Goal: Task Accomplishment & Management: Manage account settings

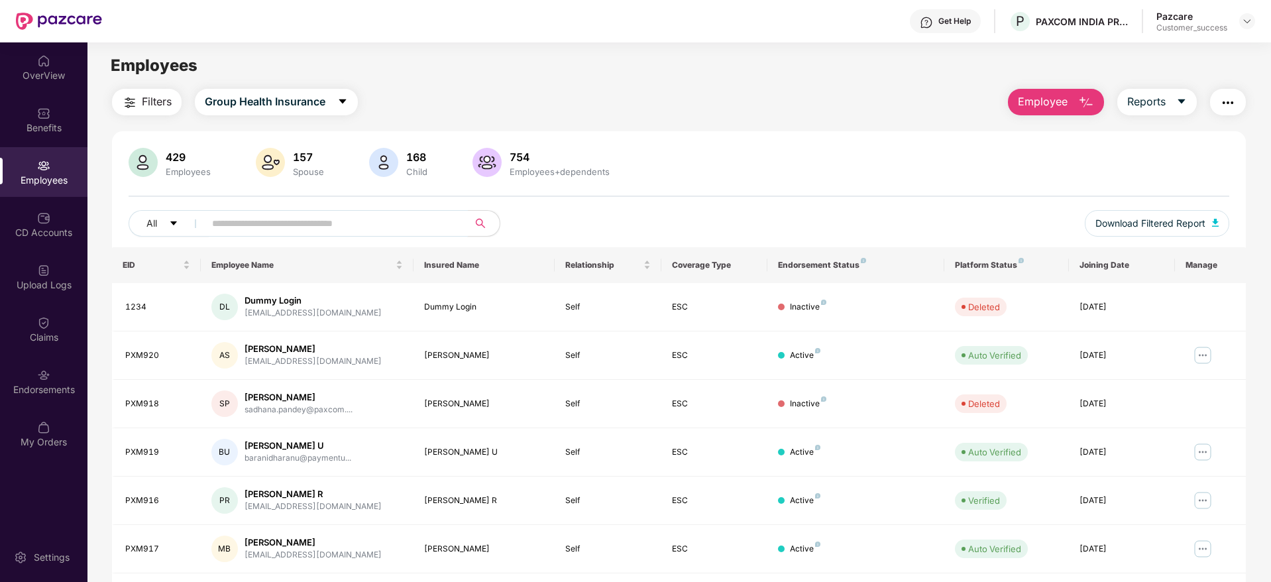
click at [299, 218] on input "text" at bounding box center [331, 223] width 238 height 20
click at [1249, 28] on div at bounding box center [1247, 21] width 16 height 16
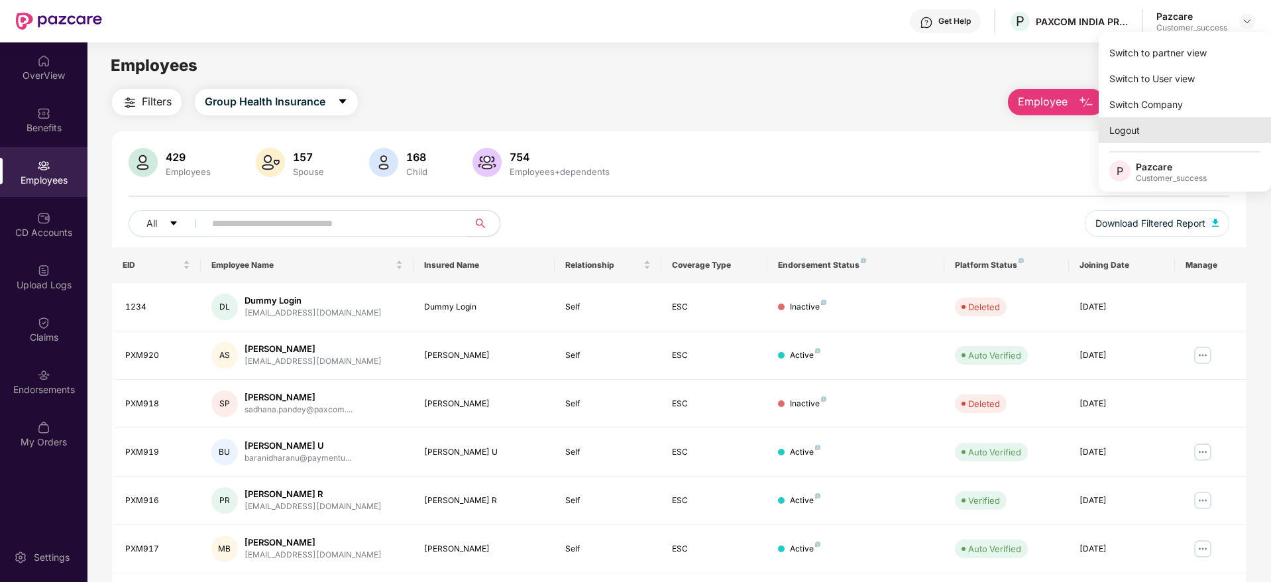
click at [1135, 131] on div "Logout" at bounding box center [1184, 130] width 172 height 26
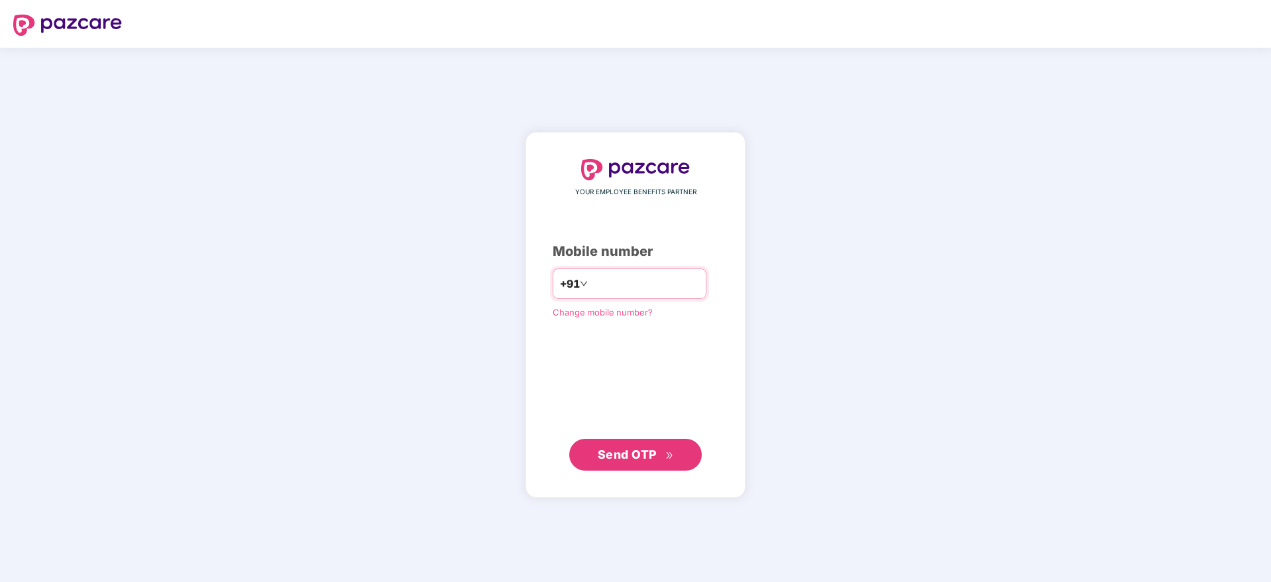
click at [629, 287] on input "number" at bounding box center [644, 283] width 109 height 21
type input "**********"
click at [635, 462] on span "Send OTP" at bounding box center [636, 454] width 76 height 19
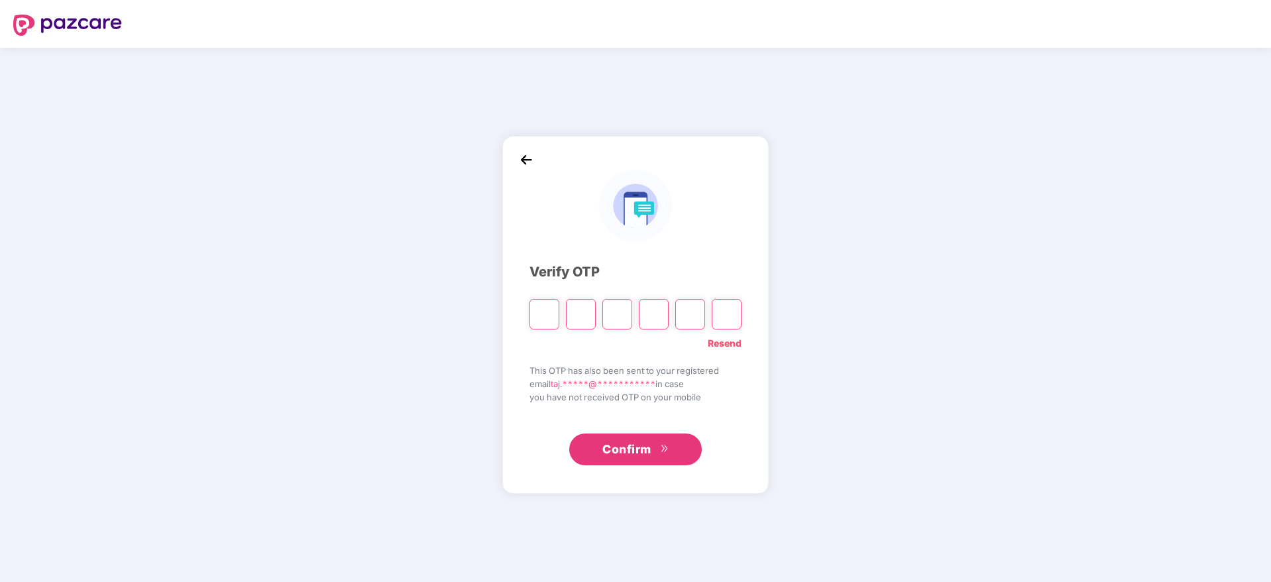
paste input "*"
type input "*"
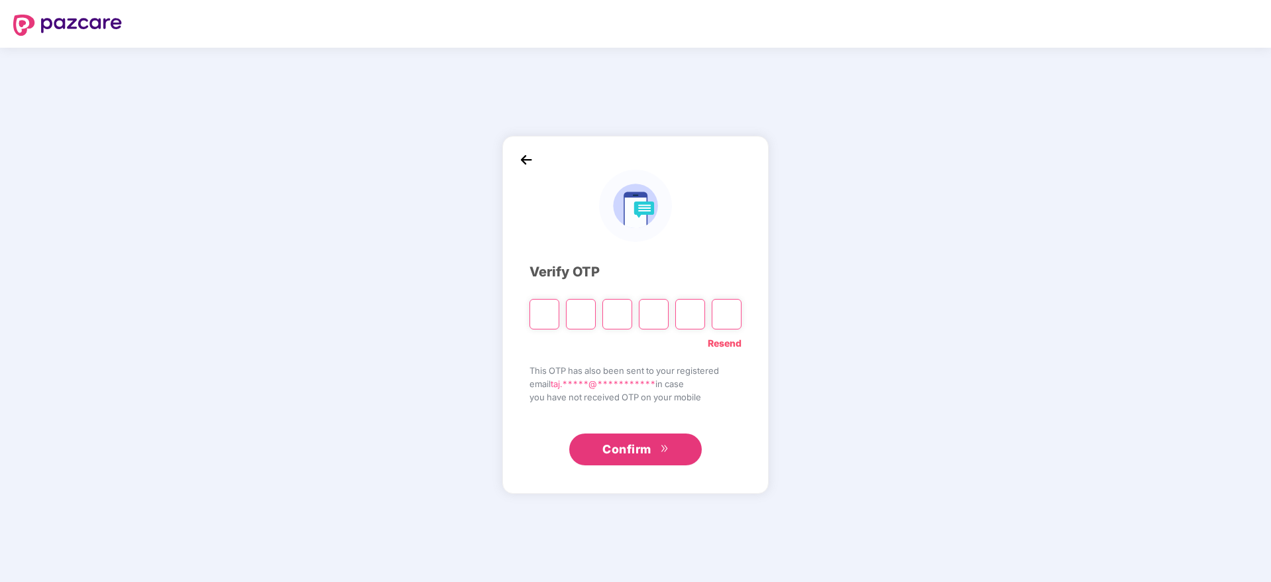
type input "*"
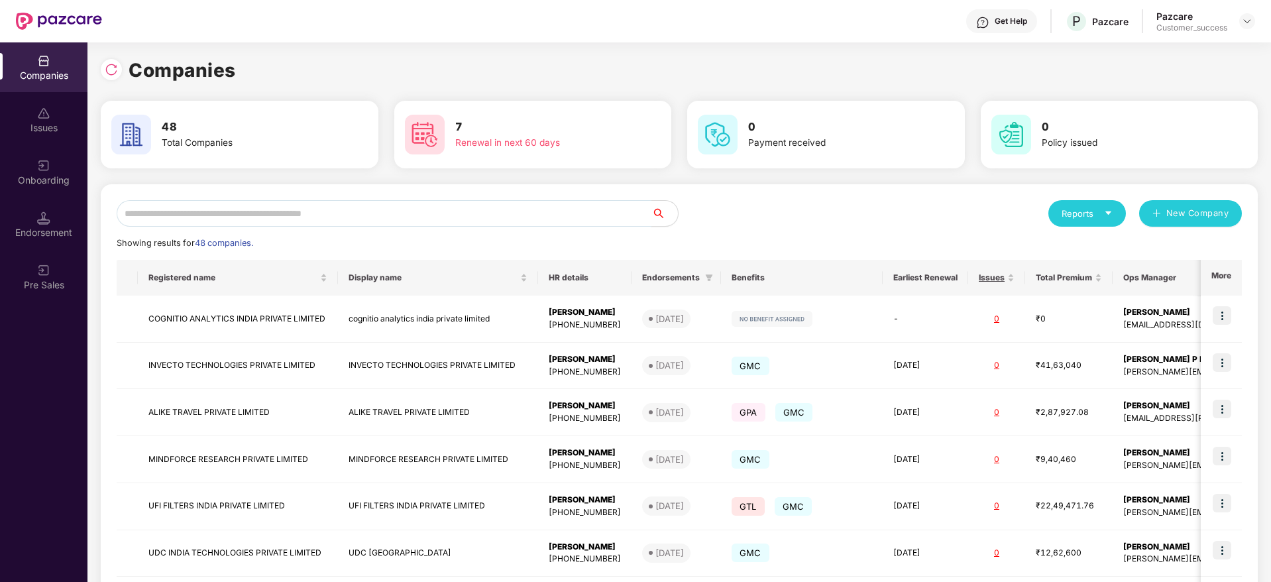
click at [306, 218] on input "text" at bounding box center [384, 213] width 535 height 26
click at [213, 218] on input "text" at bounding box center [384, 213] width 535 height 26
click at [467, 213] on input "text" at bounding box center [384, 213] width 535 height 26
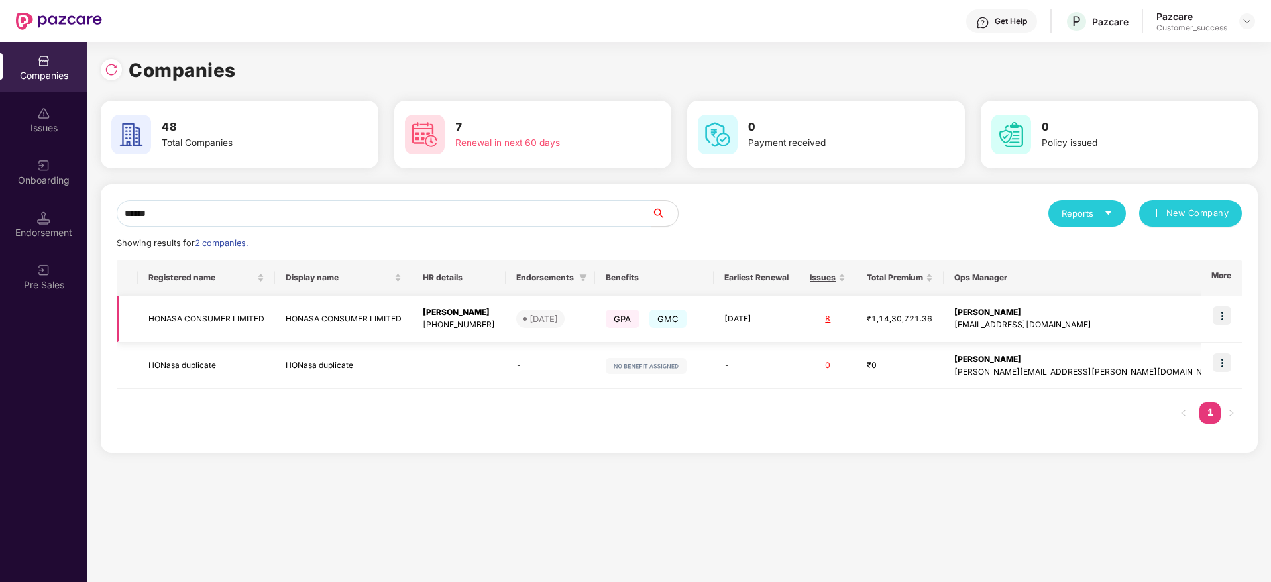
type input "******"
click at [1224, 315] on img at bounding box center [1221, 315] width 19 height 19
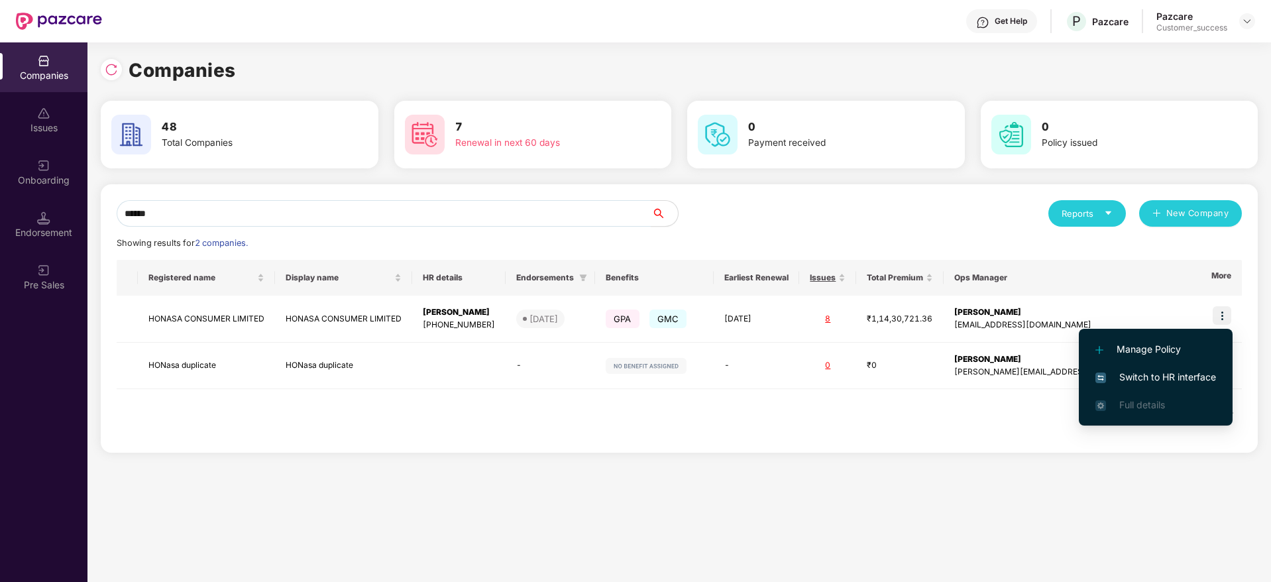
click at [1151, 377] on span "Switch to HR interface" at bounding box center [1155, 377] width 121 height 15
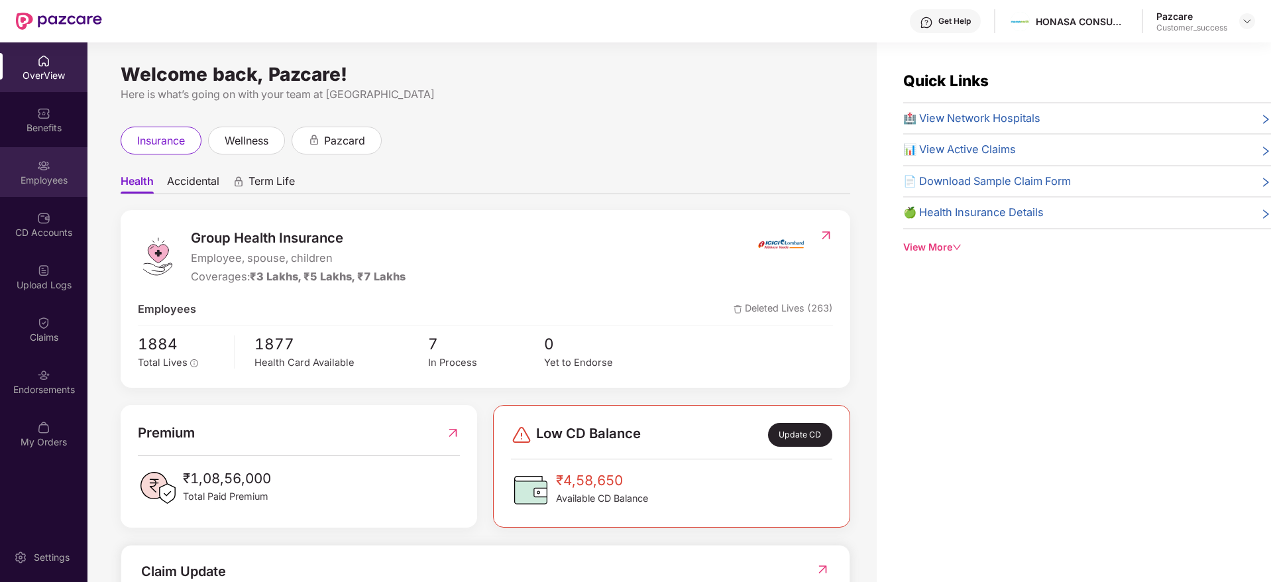
click at [31, 191] on div "Employees" at bounding box center [43, 172] width 87 height 50
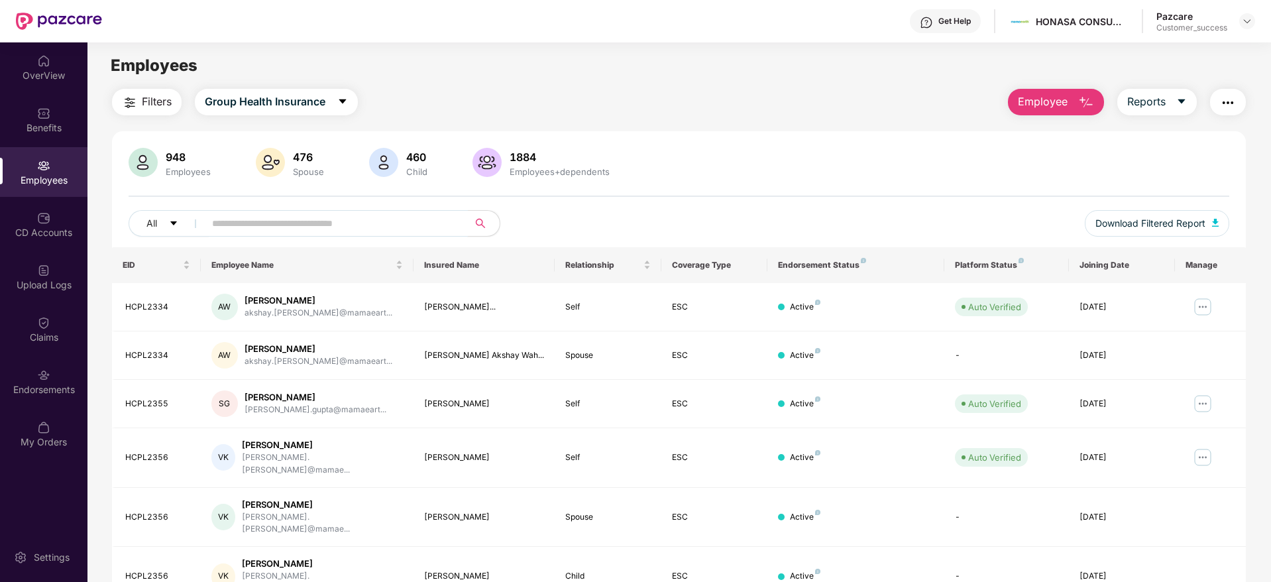
click at [242, 219] on input "text" at bounding box center [331, 223] width 238 height 20
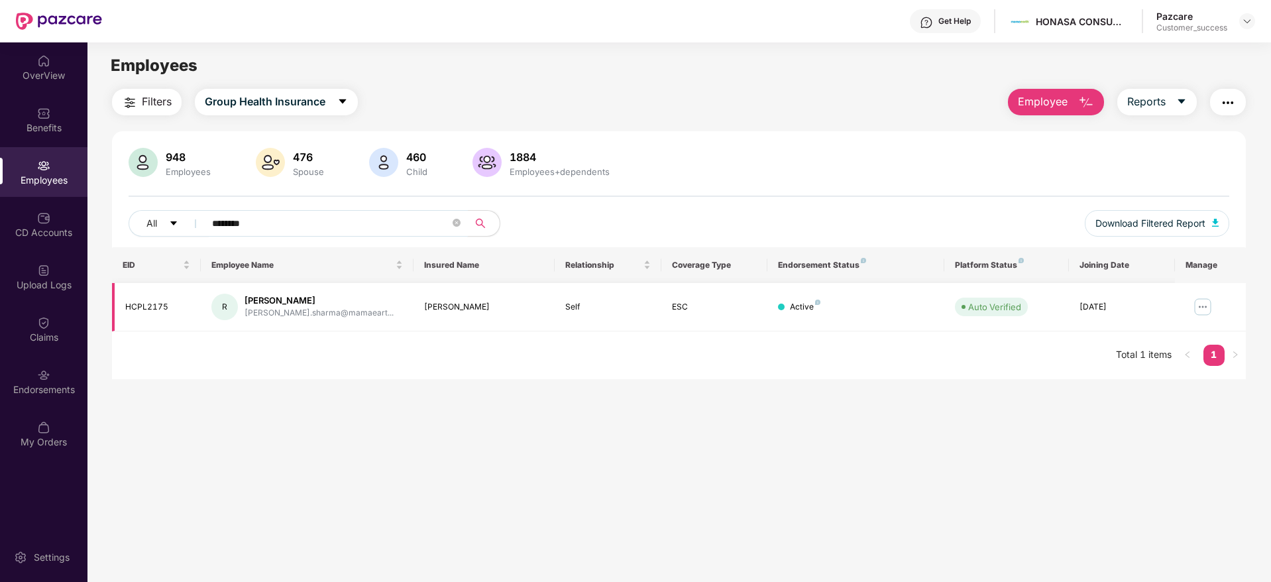
type input "********"
drag, startPoint x: 172, startPoint y: 296, endPoint x: 118, endPoint y: 303, distance: 54.1
click at [118, 303] on td "HCPL2175" at bounding box center [156, 307] width 89 height 48
copy div "HCPL2175"
click at [284, 229] on input "********" at bounding box center [331, 223] width 238 height 20
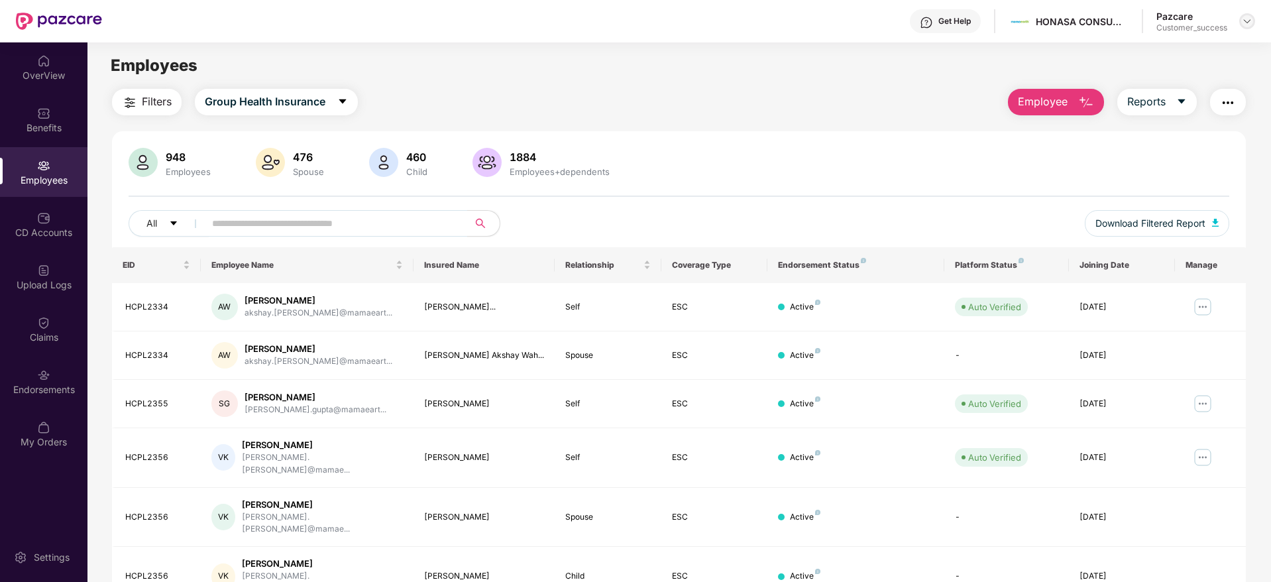
click at [1249, 19] on img at bounding box center [1246, 21] width 11 height 11
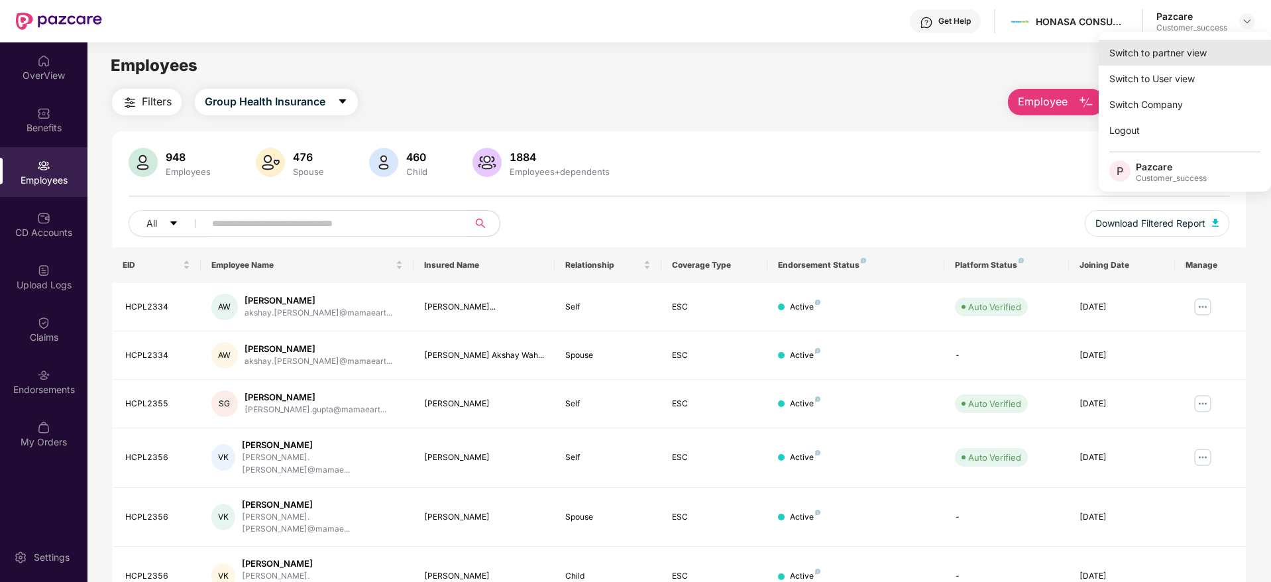
click at [1198, 41] on div "Switch to partner view" at bounding box center [1184, 53] width 172 height 26
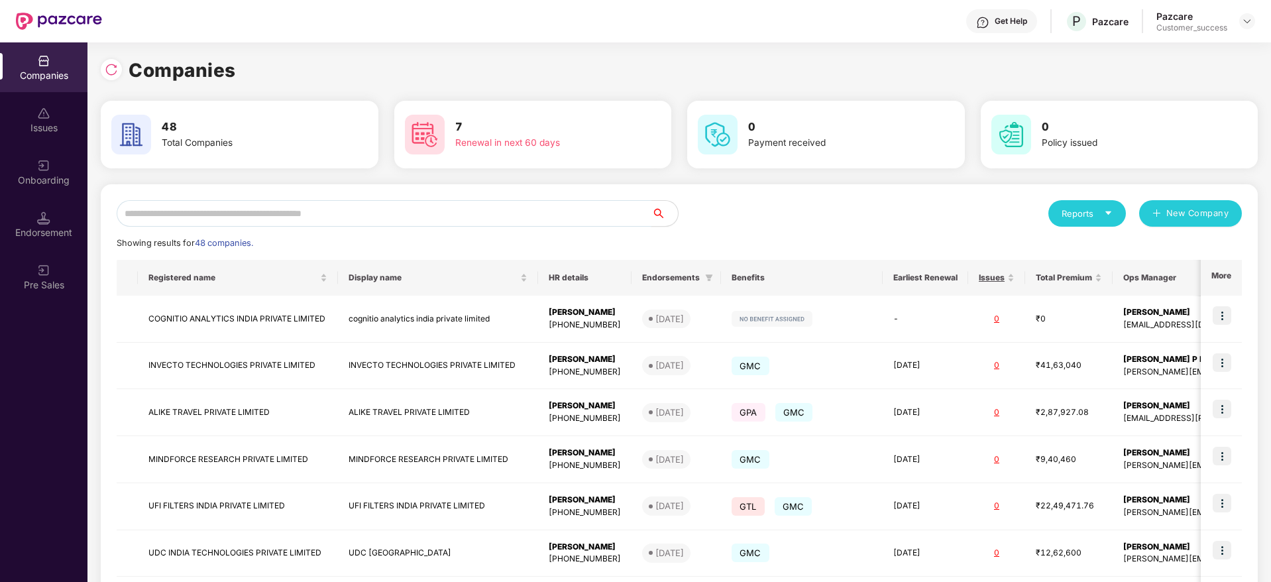
click at [309, 213] on input "text" at bounding box center [384, 213] width 535 height 26
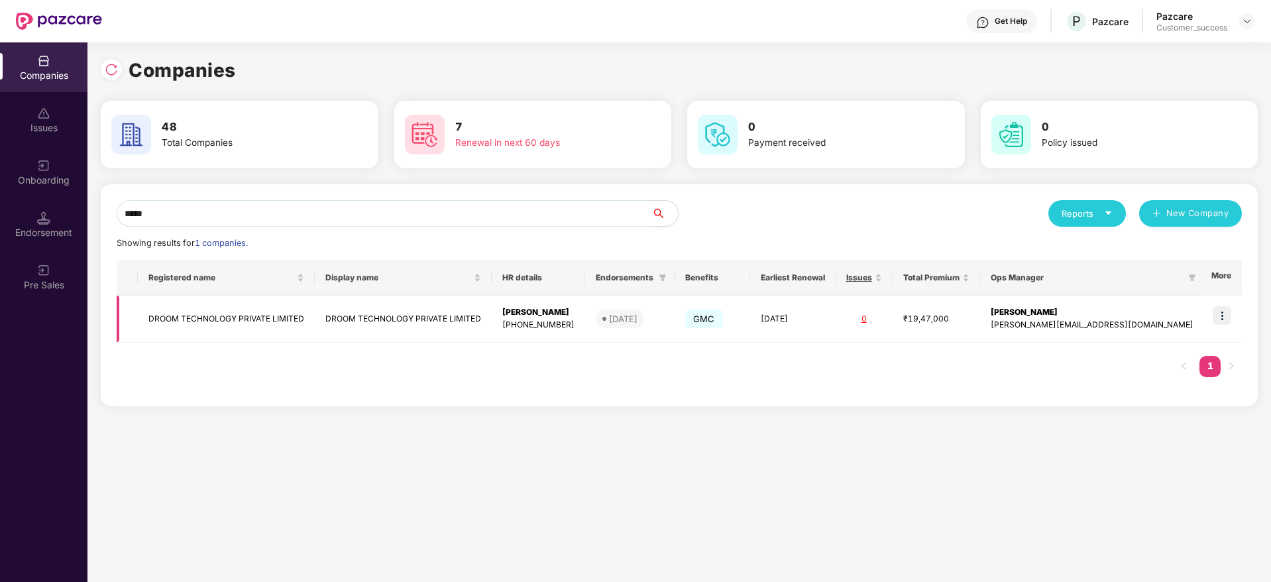
type input "*****"
click at [1223, 316] on img at bounding box center [1221, 315] width 19 height 19
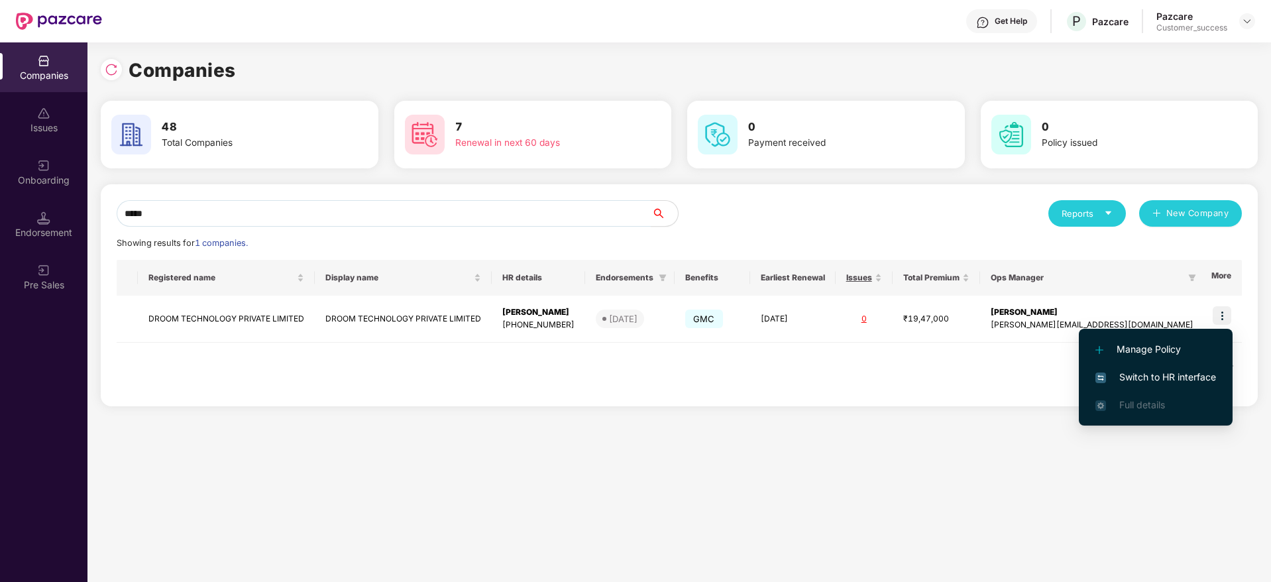
click at [1155, 376] on span "Switch to HR interface" at bounding box center [1155, 377] width 121 height 15
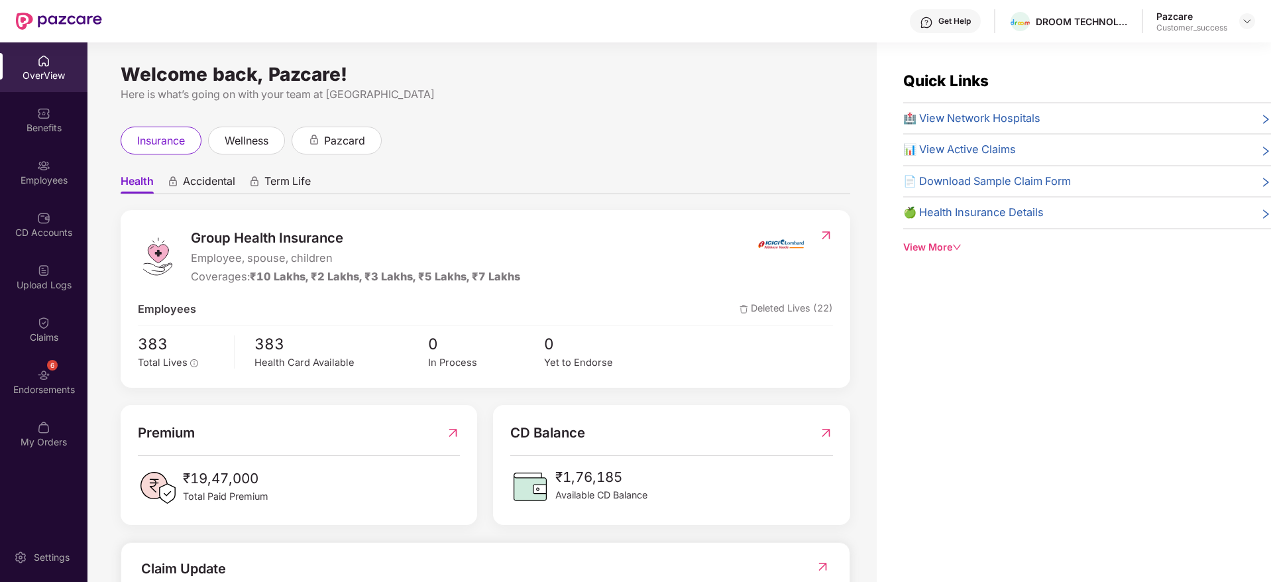
click at [44, 178] on div "Employees" at bounding box center [43, 180] width 87 height 13
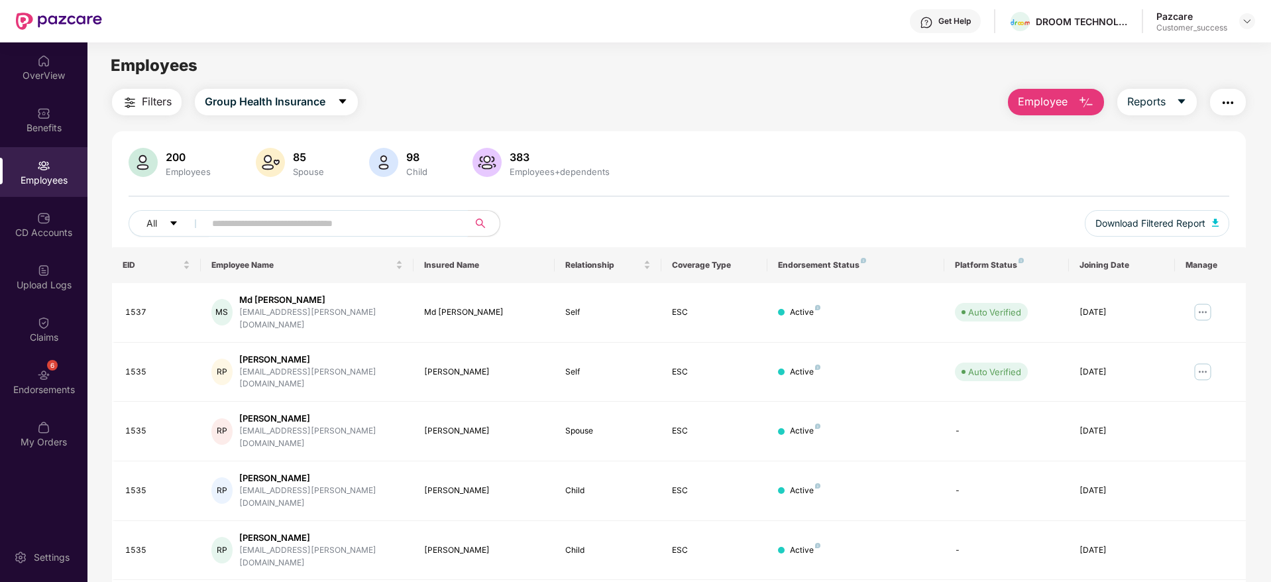
click at [295, 227] on input "text" at bounding box center [331, 223] width 238 height 20
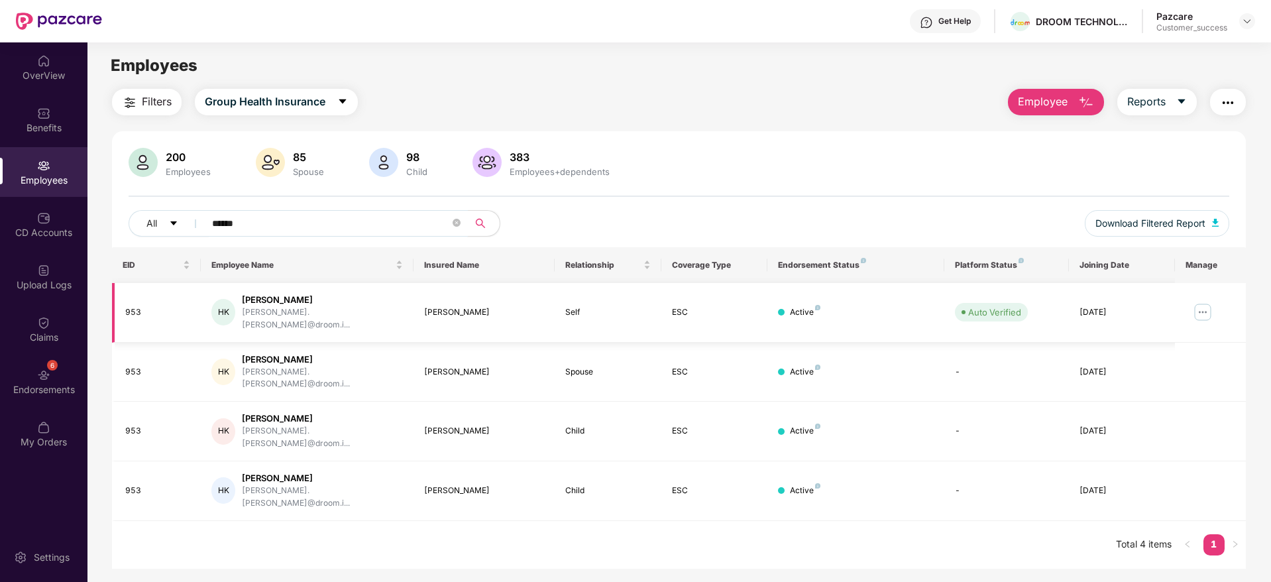
type input "******"
click at [1199, 302] on img at bounding box center [1202, 311] width 21 height 21
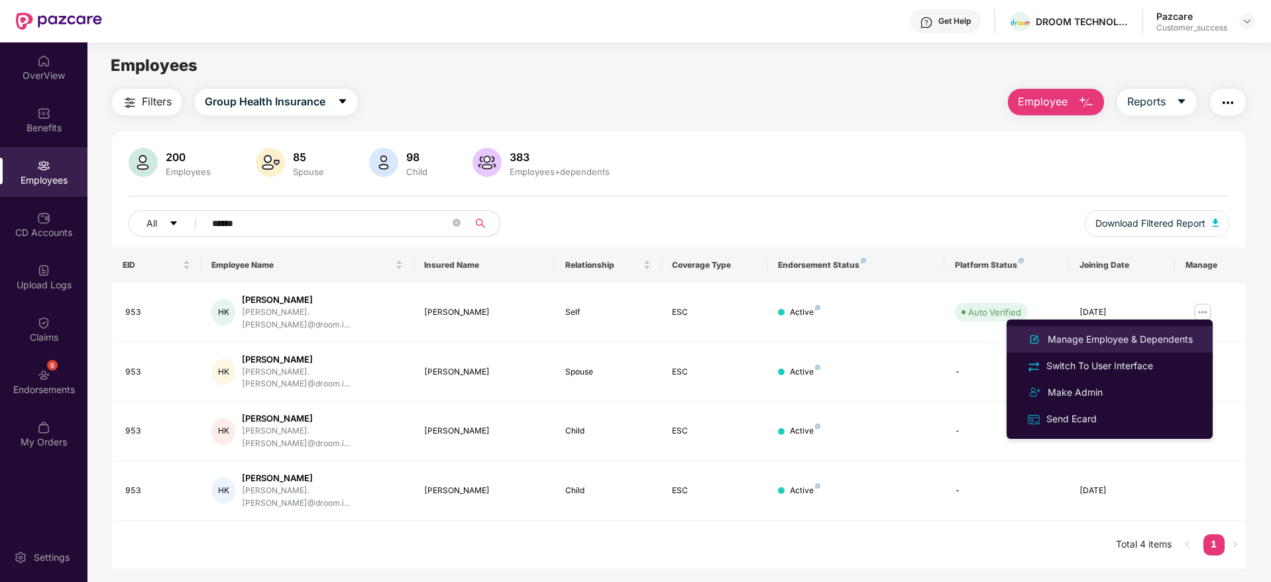
click at [1114, 329] on li "Manage Employee & Dependents" at bounding box center [1109, 339] width 206 height 26
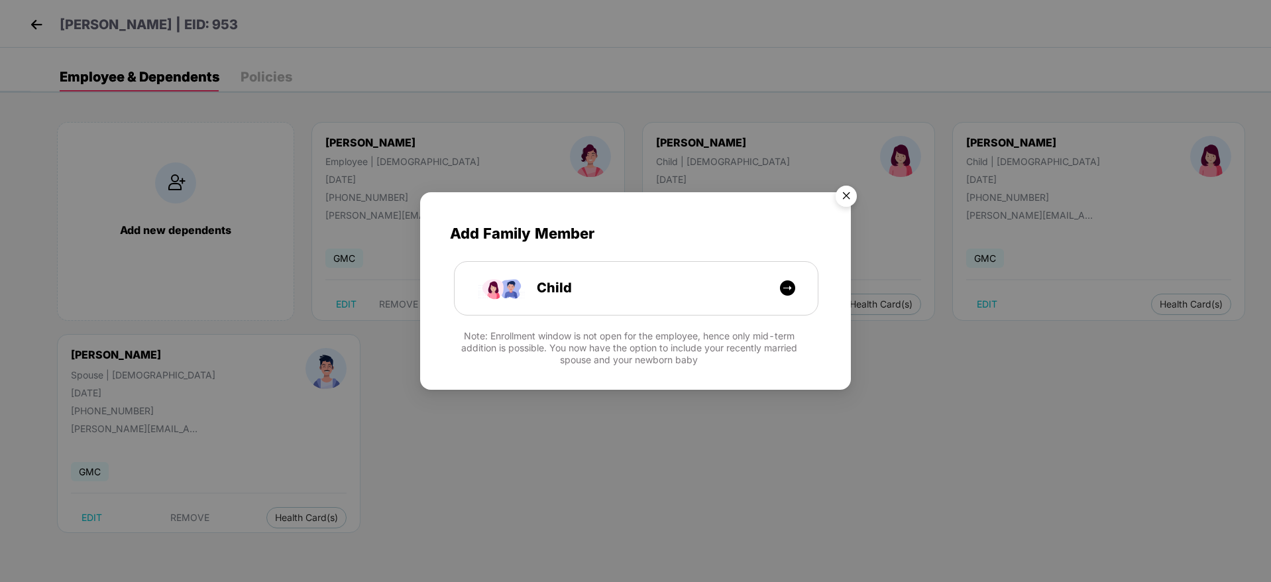
click at [848, 198] on img "Close" at bounding box center [845, 198] width 37 height 37
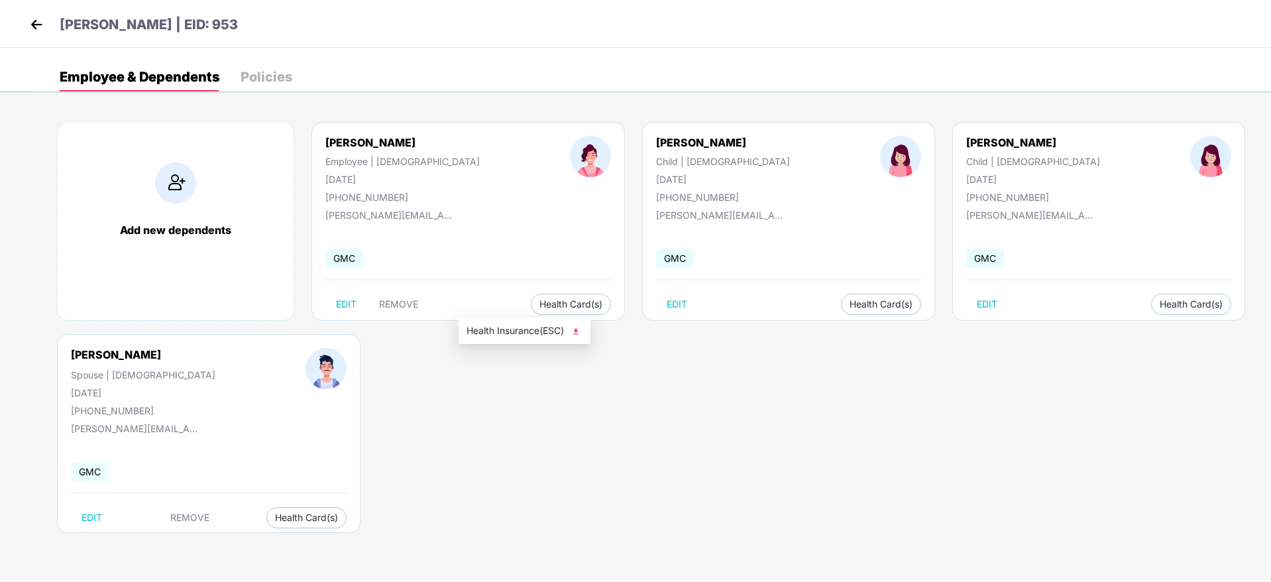
click at [514, 326] on span "Health Insurance(ESC)" at bounding box center [524, 330] width 116 height 15
